Goal: Task Accomplishment & Management: Complete application form

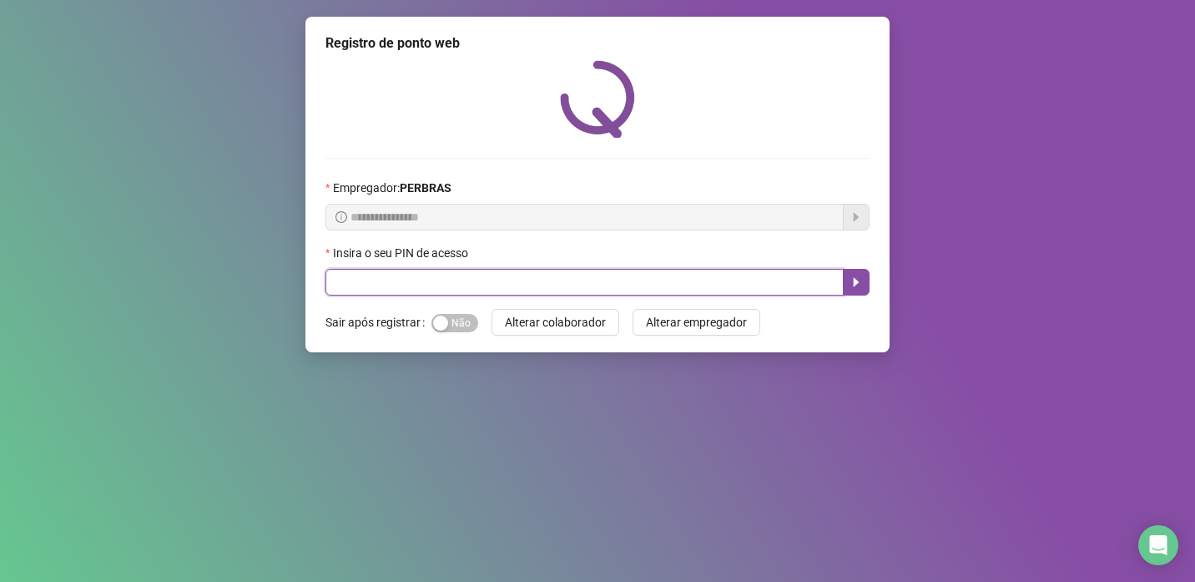
click at [505, 280] on input "text" at bounding box center [585, 282] width 518 height 27
type input "*****"
click at [851, 282] on icon "caret-right" at bounding box center [856, 281] width 13 height 13
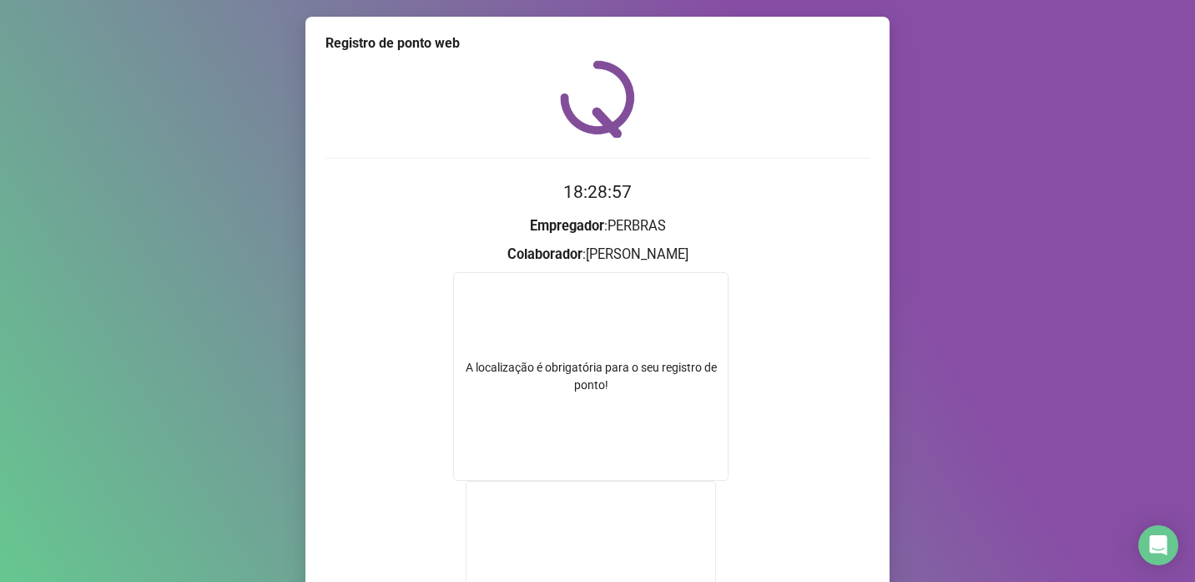
scroll to position [83, 0]
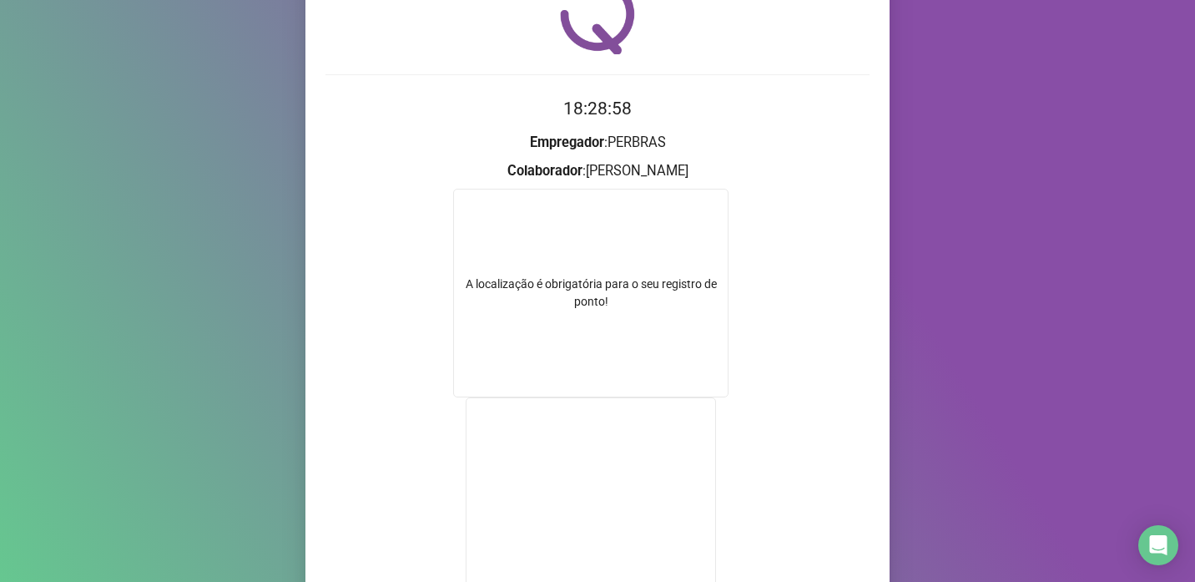
click at [610, 326] on div "A localização é obrigatória para o seu registro de ponto!" at bounding box center [590, 293] width 275 height 209
click at [603, 311] on div "A localização é obrigatória para o seu registro de ponto!" at bounding box center [590, 293] width 275 height 209
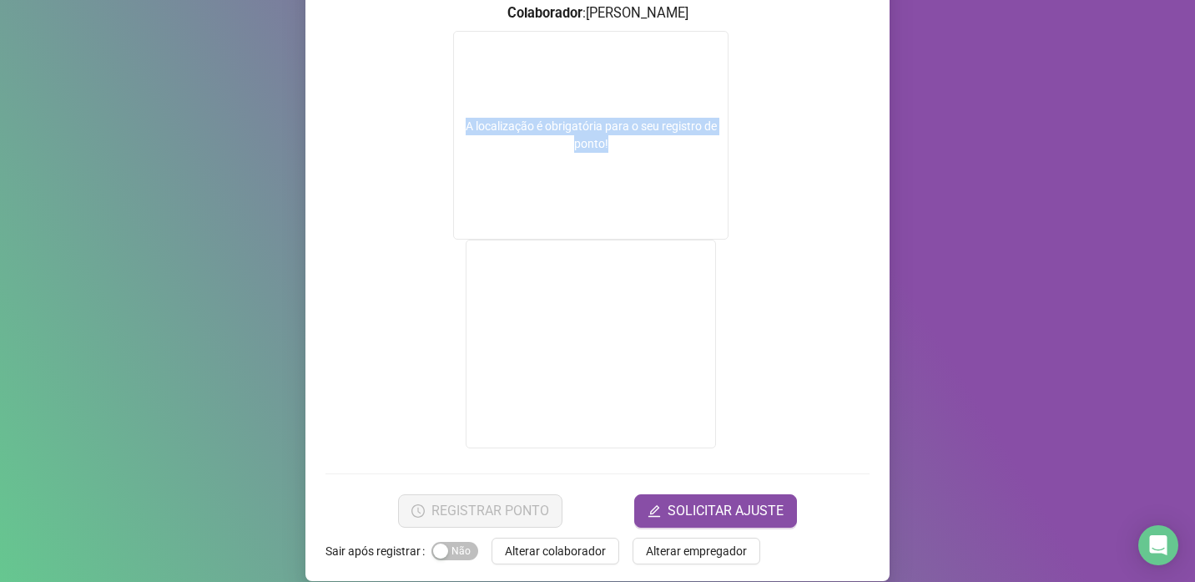
scroll to position [260, 0]
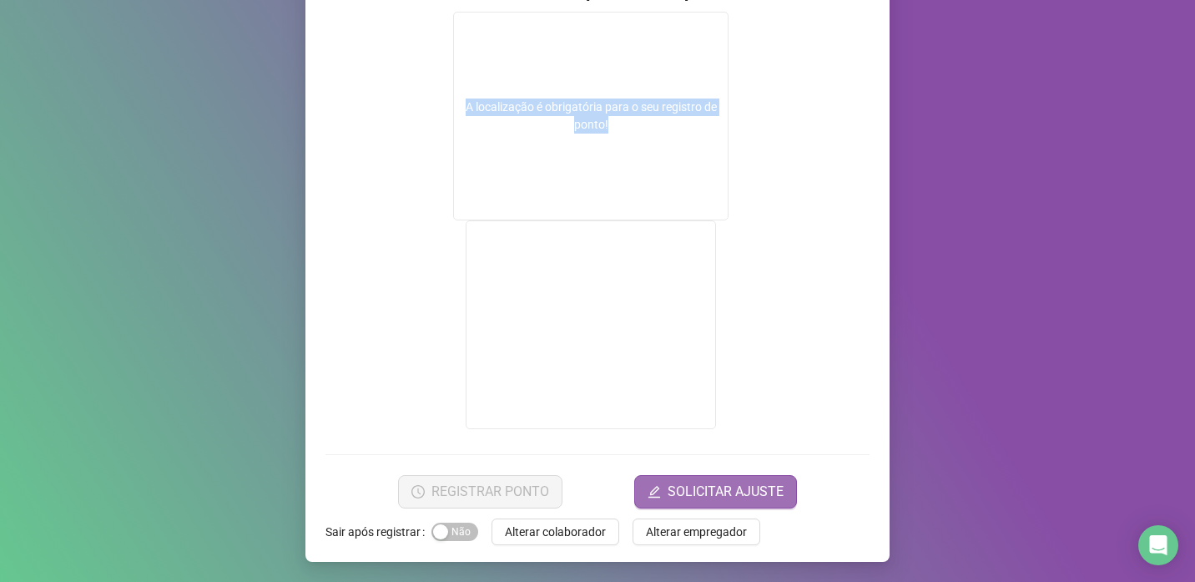
click at [703, 491] on span "SOLICITAR AJUSTE" at bounding box center [726, 492] width 116 height 20
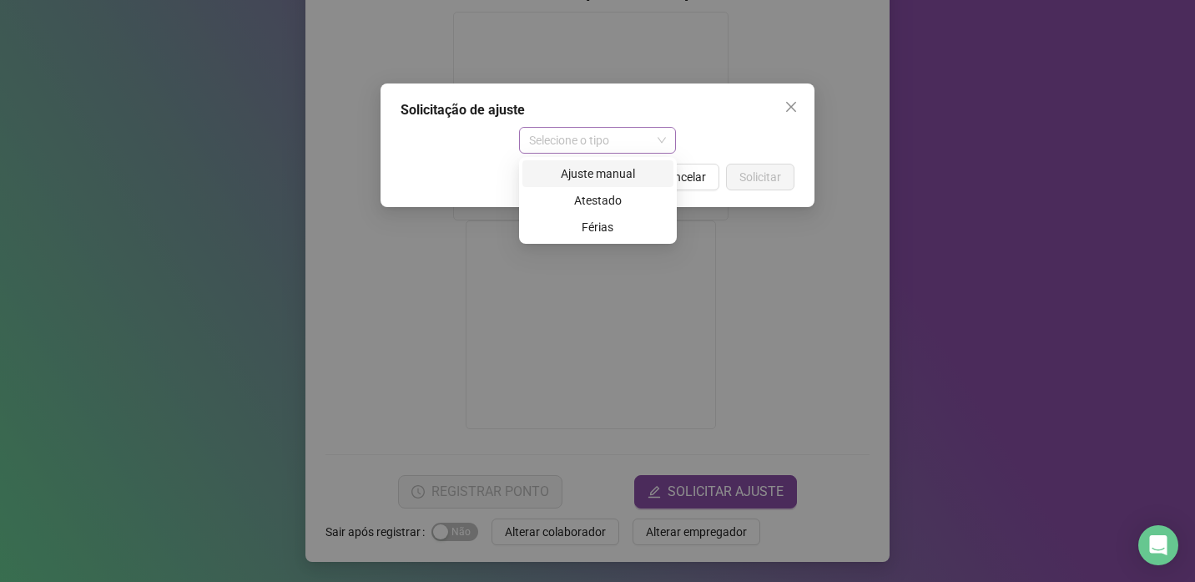
click at [657, 142] on span "Selecione o tipo" at bounding box center [598, 140] width 138 height 25
click at [956, 225] on div "Solicitação de ajuste Selecione o tipo Cancelar Solicitar" at bounding box center [597, 291] width 1195 height 582
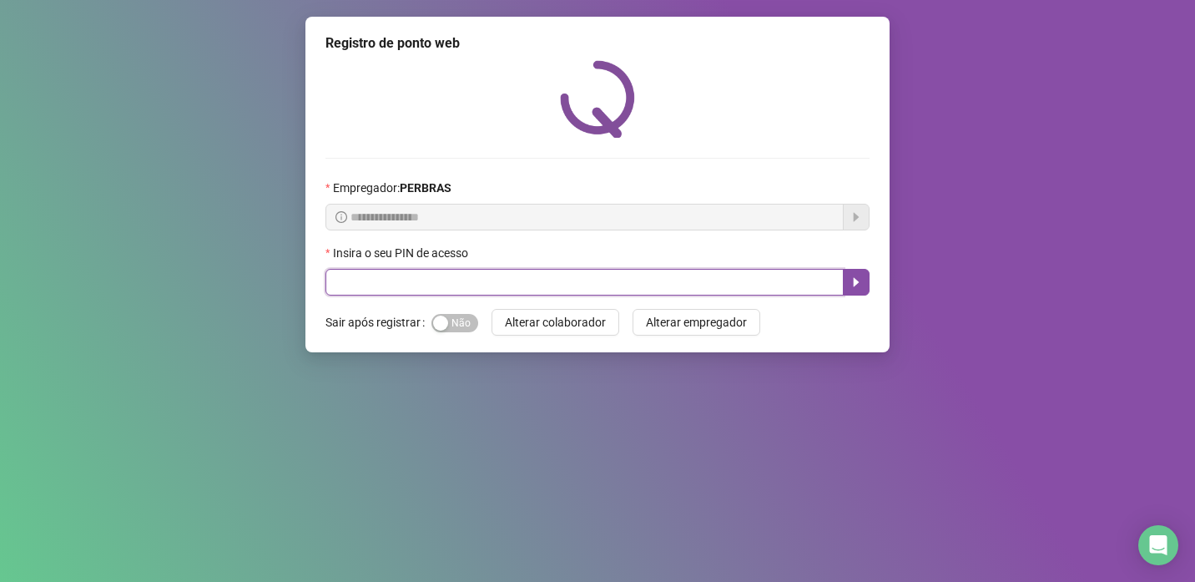
click at [412, 284] on input "text" at bounding box center [585, 282] width 518 height 27
type input "*****"
click at [847, 282] on button "button" at bounding box center [856, 282] width 27 height 27
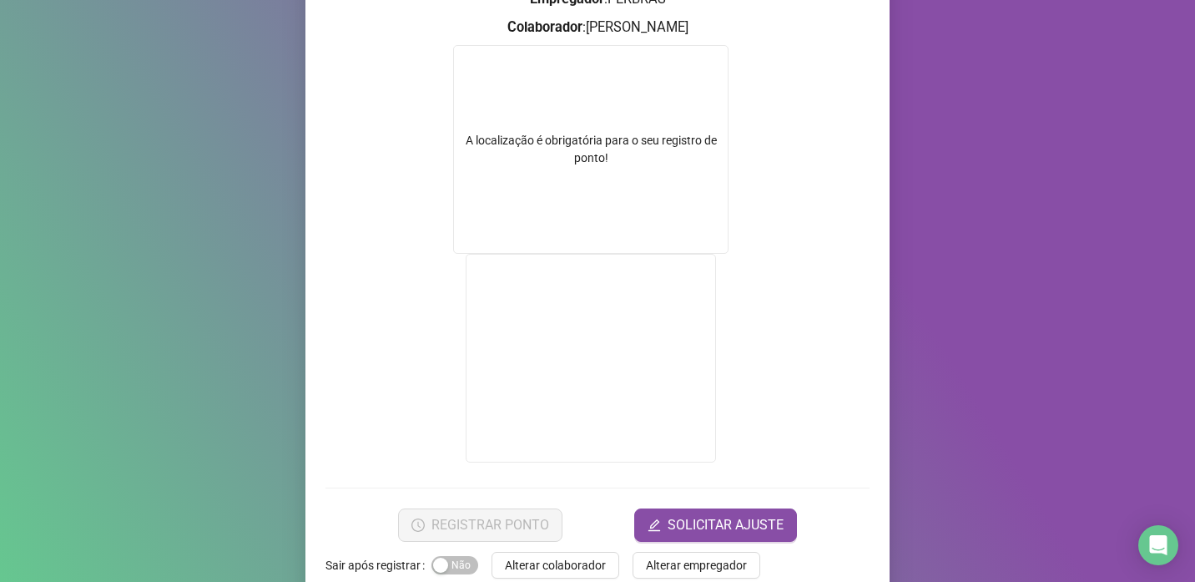
scroll to position [250, 0]
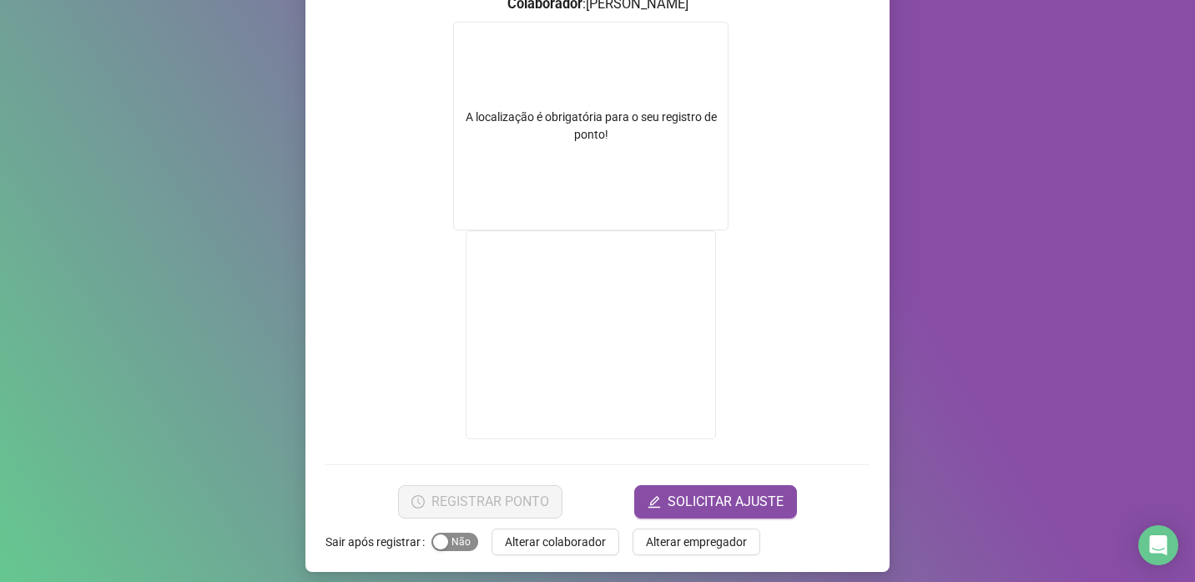
click at [443, 538] on span "Sim Não" at bounding box center [455, 542] width 47 height 18
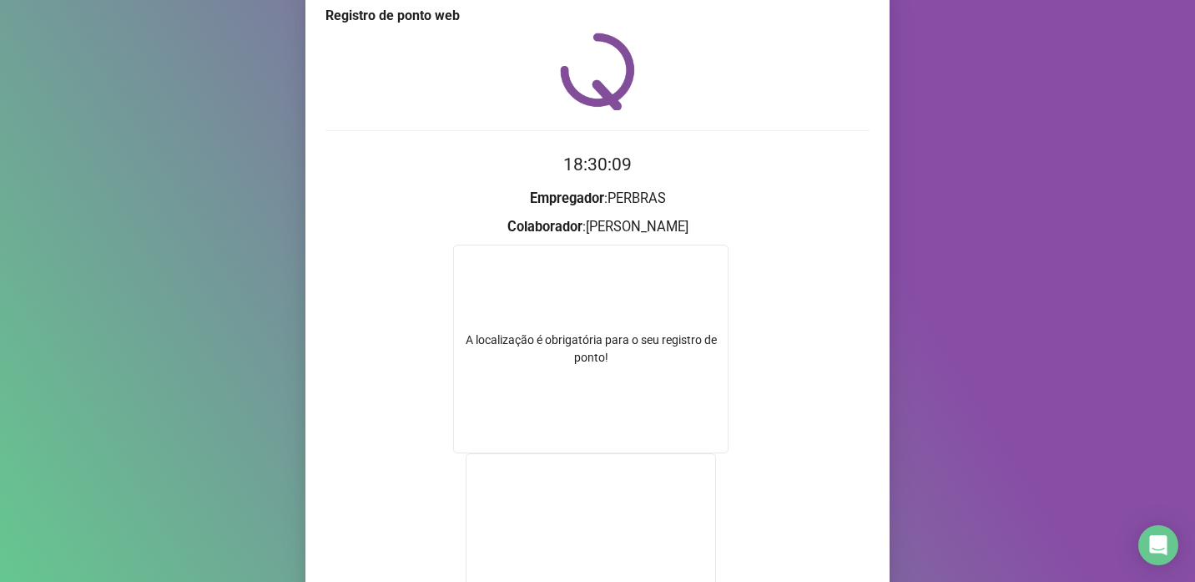
scroll to position [0, 0]
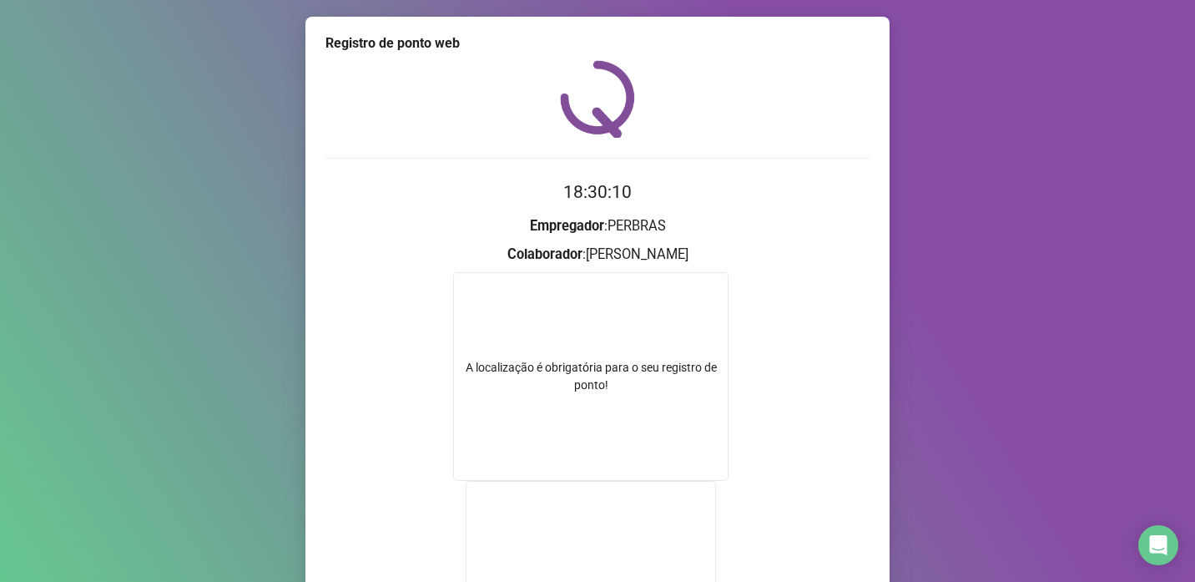
click at [616, 256] on h3 "Colaborador : HILDEBERTO CORREA RAMOS" at bounding box center [598, 255] width 544 height 22
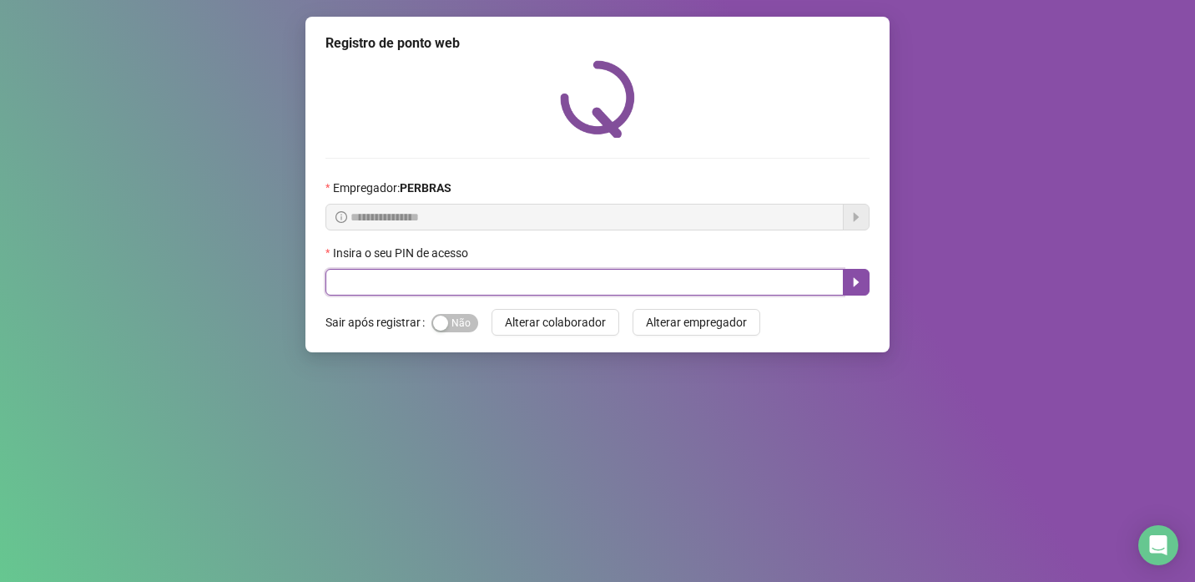
click at [532, 288] on input "text" at bounding box center [585, 282] width 518 height 27
type input "*****"
click at [850, 288] on icon "caret-right" at bounding box center [856, 281] width 13 height 13
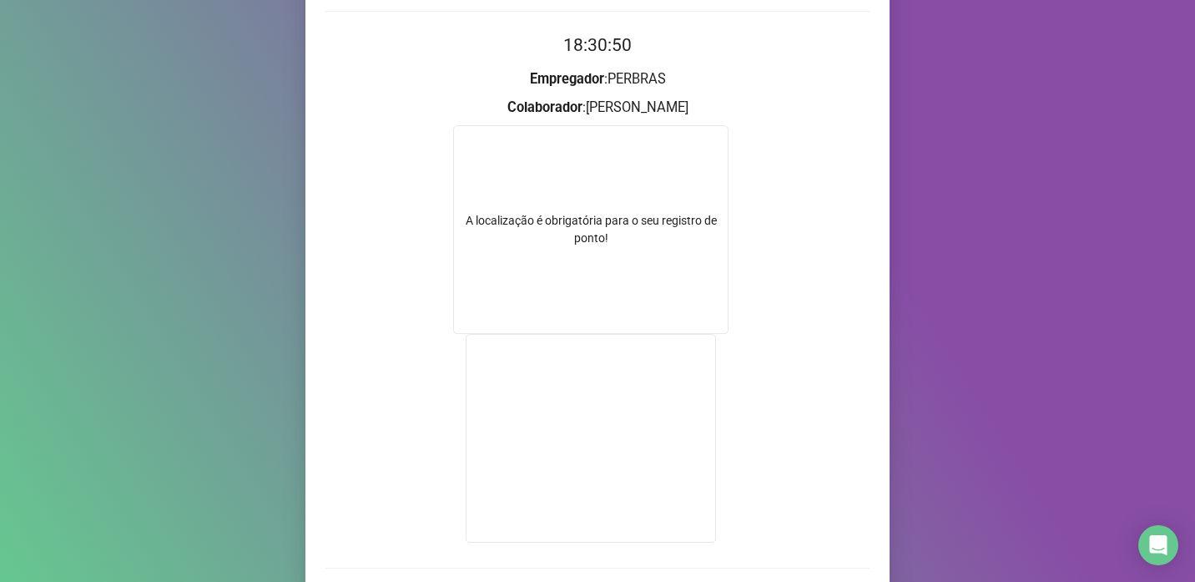
scroll to position [83, 0]
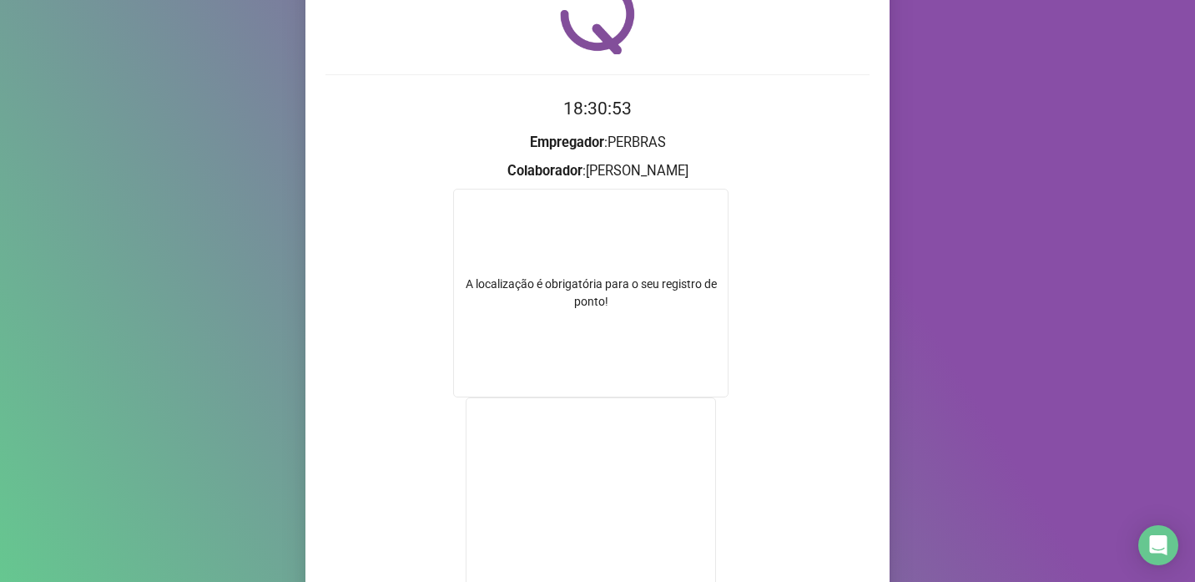
click at [608, 314] on div "A localização é obrigatória para o seu registro de ponto!" at bounding box center [590, 293] width 275 height 209
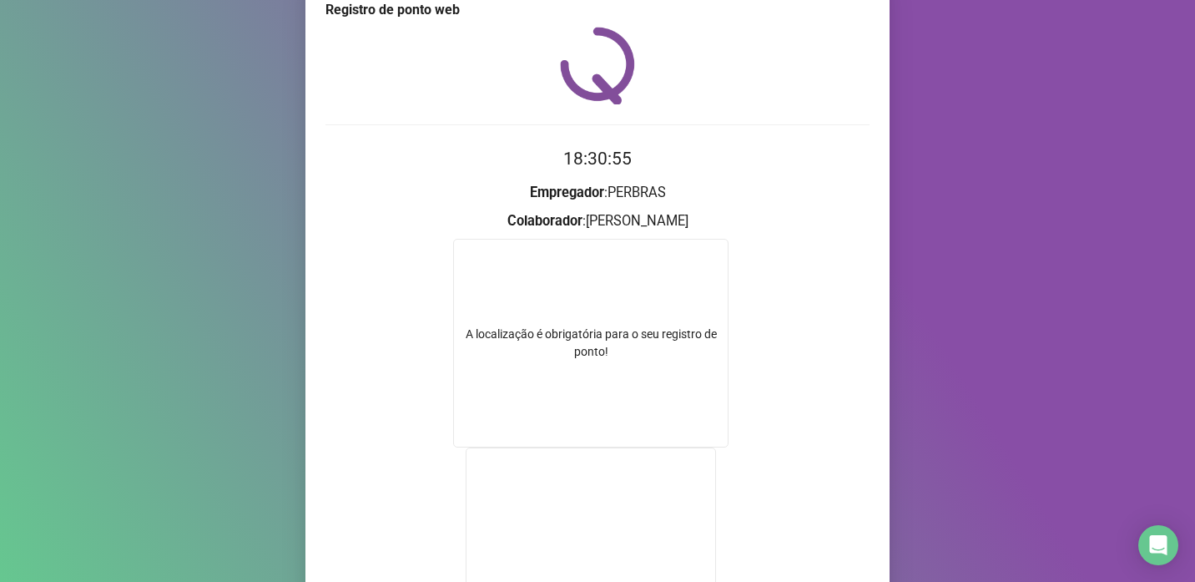
scroll to position [0, 0]
